Goal: Information Seeking & Learning: Learn about a topic

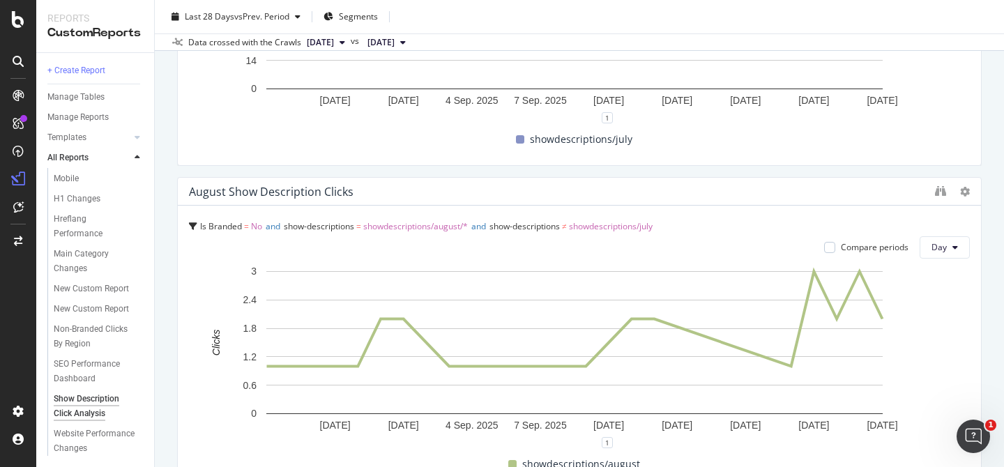
scroll to position [936, 0]
click at [409, 227] on span "showdescriptions/august/*" at bounding box center [415, 227] width 105 height 12
click at [353, 14] on span "Segments" at bounding box center [358, 16] width 39 height 12
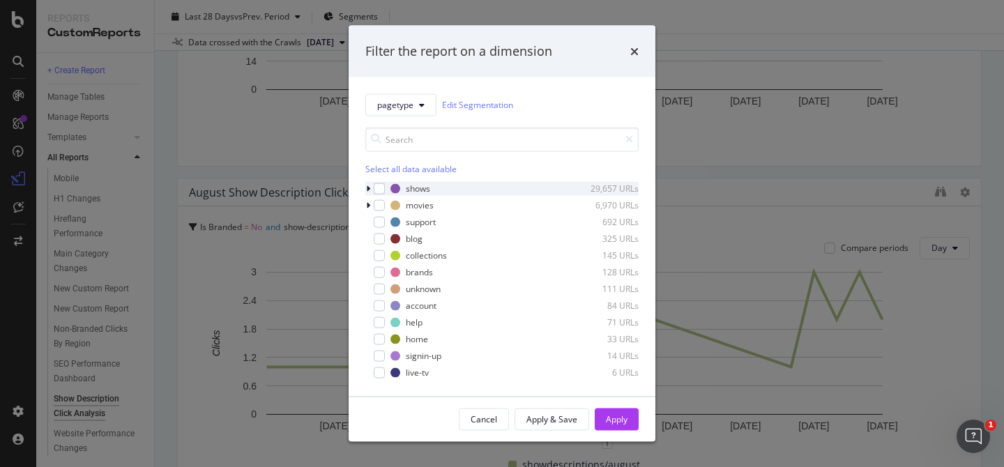
click at [370, 188] on icon "modal" at bounding box center [368, 188] width 4 height 8
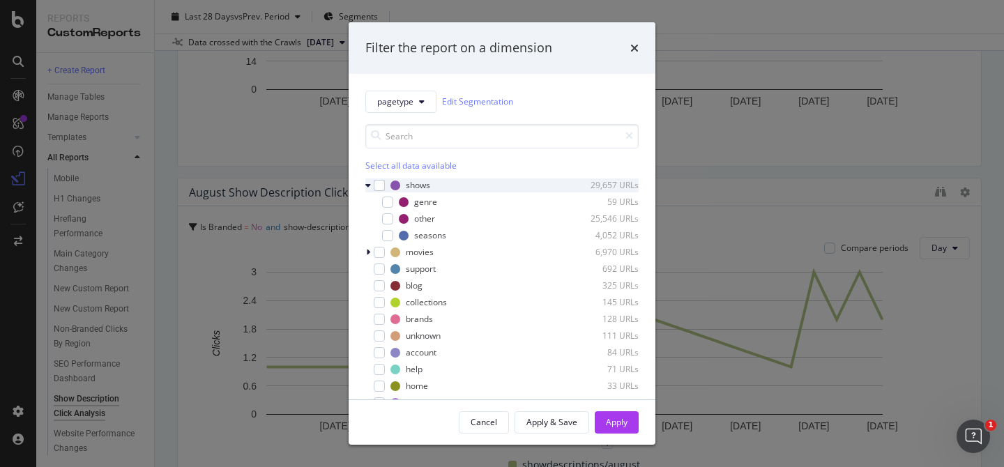
click at [370, 188] on icon "modal" at bounding box center [368, 185] width 6 height 8
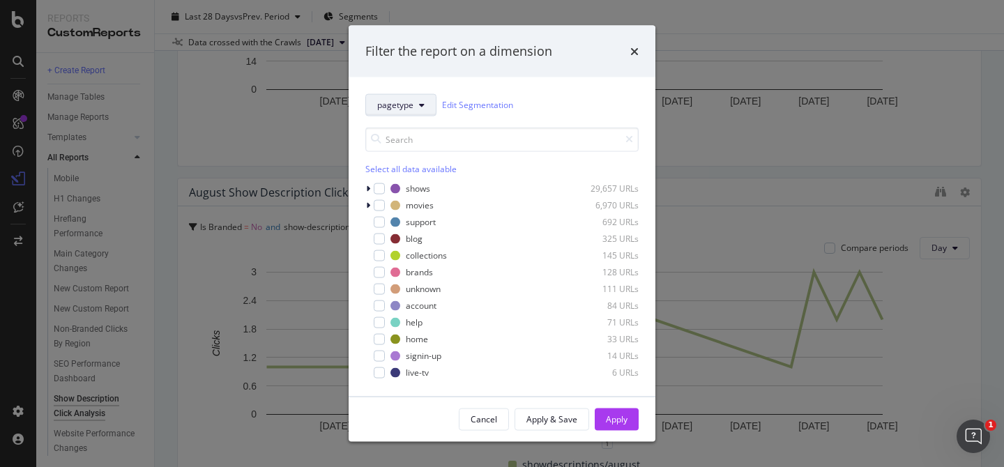
click at [403, 103] on span "pagetype" at bounding box center [395, 105] width 36 height 12
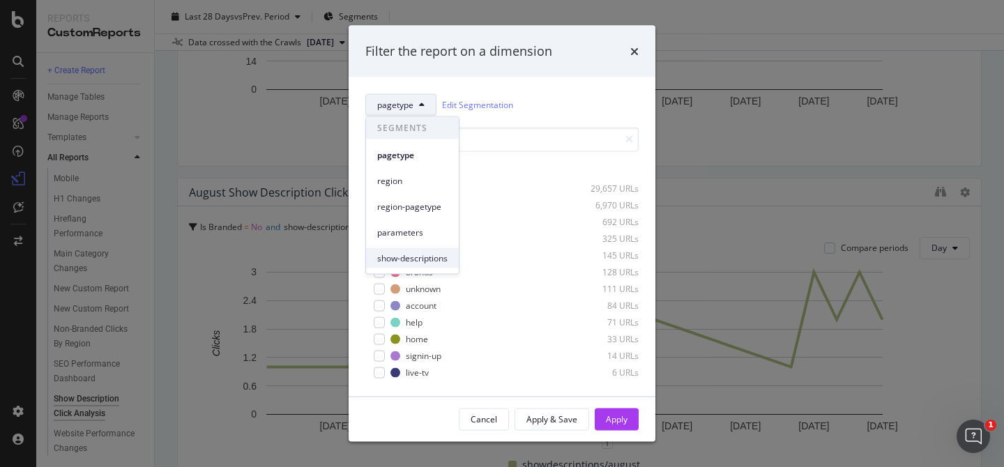
click at [425, 254] on span "show-descriptions" at bounding box center [412, 258] width 70 height 13
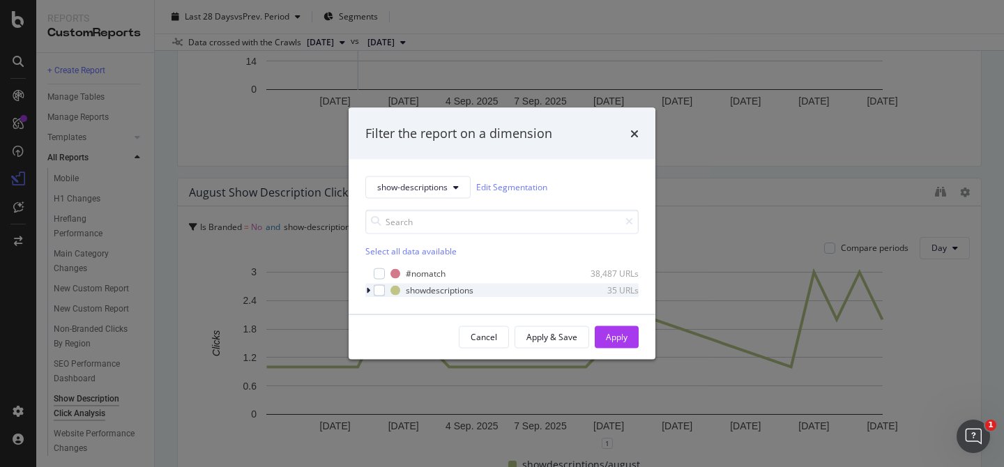
click at [370, 289] on icon "modal" at bounding box center [368, 290] width 4 height 8
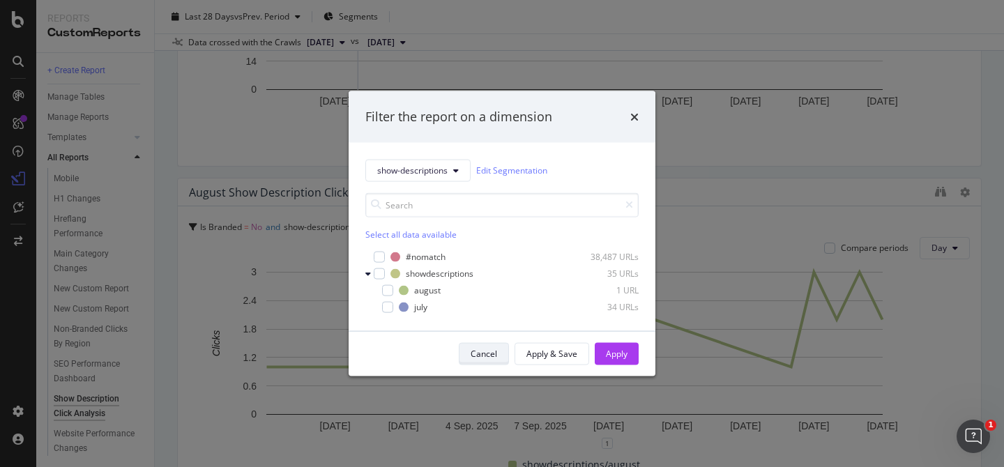
click at [478, 349] on div "Cancel" at bounding box center [484, 354] width 26 height 12
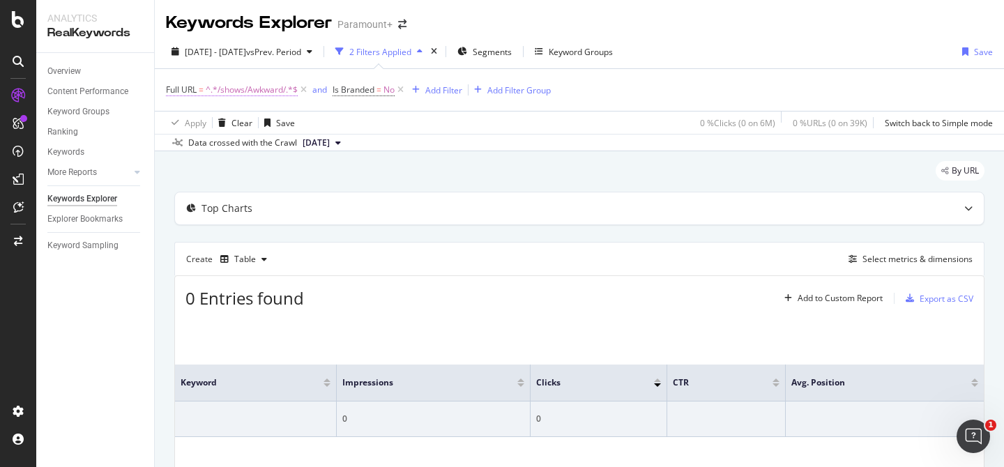
click at [248, 90] on span "^.*/shows/Awkward/.*$" at bounding box center [252, 90] width 92 height 20
click at [252, 90] on span "^.*/shows/Awkward/.*$" at bounding box center [252, 90] width 92 height 20
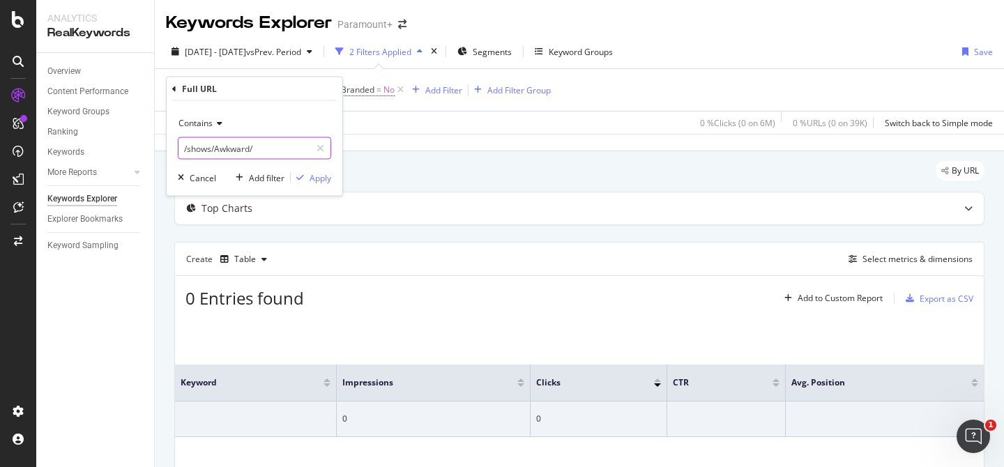
click at [218, 146] on input "/shows/Awkward/" at bounding box center [244, 148] width 132 height 22
click at [220, 148] on input "/shows/Awkward/" at bounding box center [244, 148] width 132 height 22
type input "/shows/awkward/"
click at [319, 177] on div "Apply" at bounding box center [321, 178] width 22 height 12
